Goal: Transaction & Acquisition: Purchase product/service

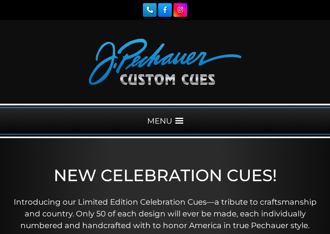
scroll to position [78, 0]
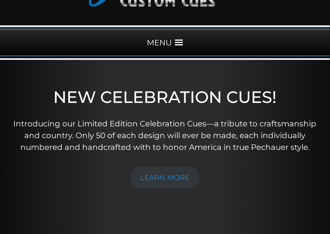
click at [158, 41] on div "MENU" at bounding box center [165, 42] width 330 height 27
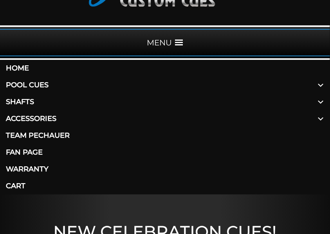
click at [42, 117] on link "Accessories" at bounding box center [165, 118] width 330 height 17
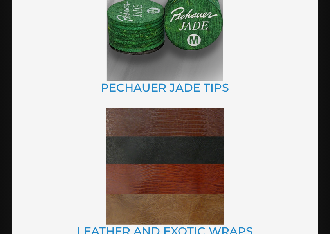
scroll to position [913, 0]
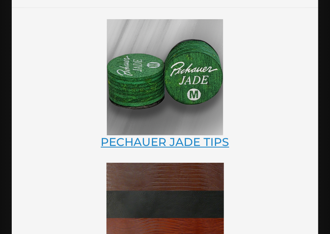
click at [149, 139] on link "PECHAUER JADE TIPS" at bounding box center [165, 142] width 128 height 14
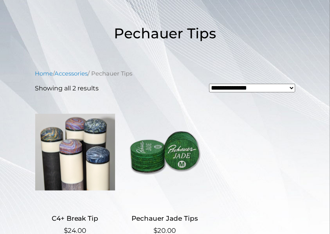
scroll to position [209, 0]
